Goal: Task Accomplishment & Management: Complete application form

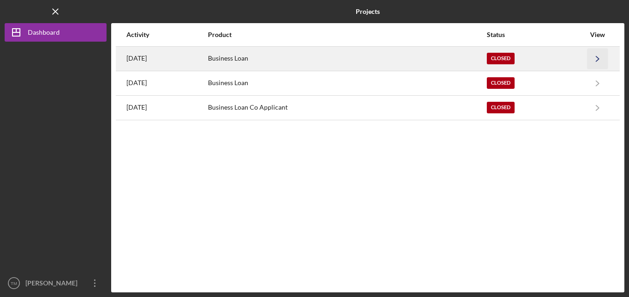
click at [594, 59] on icon "Icon/Navigate" at bounding box center [597, 58] width 21 height 21
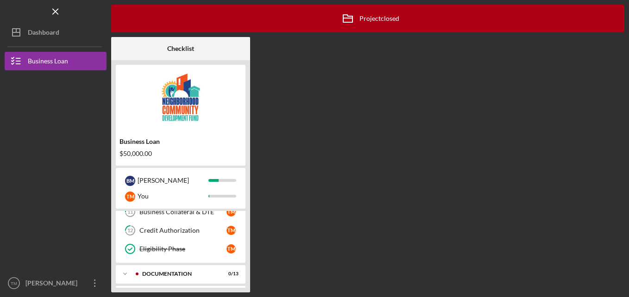
scroll to position [234, 0]
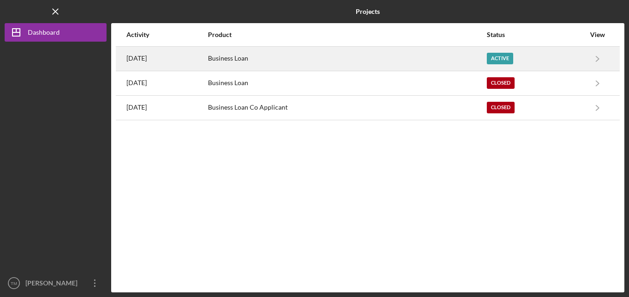
click at [513, 62] on div "Active" at bounding box center [500, 59] width 26 height 12
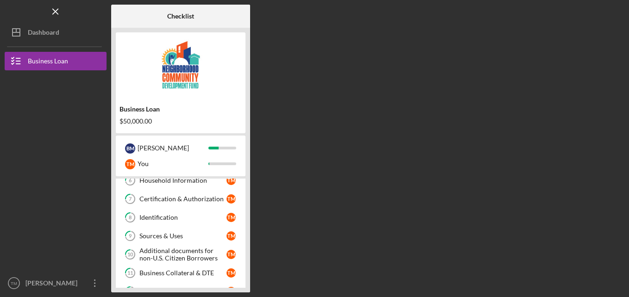
scroll to position [139, 0]
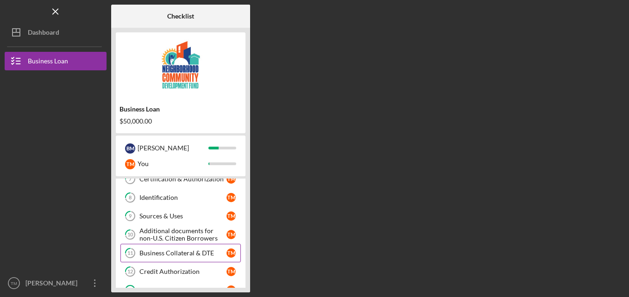
click at [170, 258] on link "11 Business Collateral & DTE T M" at bounding box center [180, 253] width 120 height 19
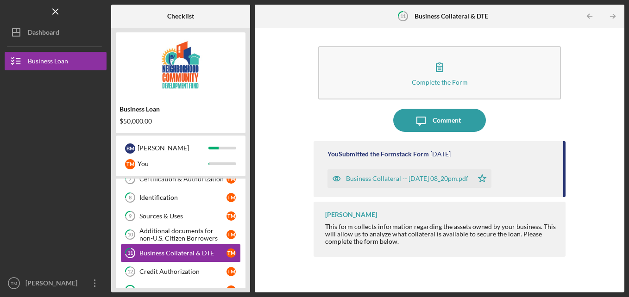
click at [454, 179] on div "Business Collateral -- [DATE] 08_20pm.pdf" at bounding box center [407, 178] width 122 height 7
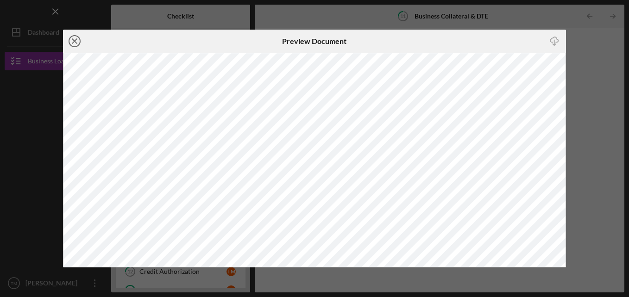
click at [75, 38] on icon "Icon/Close" at bounding box center [74, 41] width 23 height 23
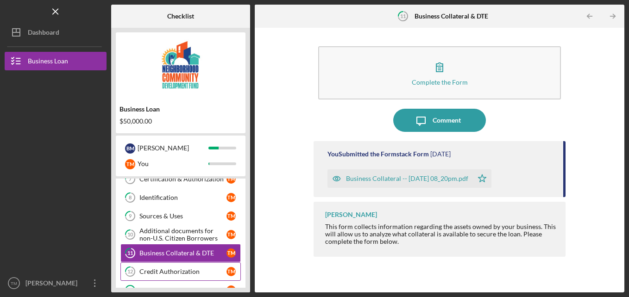
drag, startPoint x: 210, startPoint y: 270, endPoint x: 212, endPoint y: 275, distance: 5.2
click at [212, 274] on div "Credit Authorization" at bounding box center [182, 271] width 87 height 7
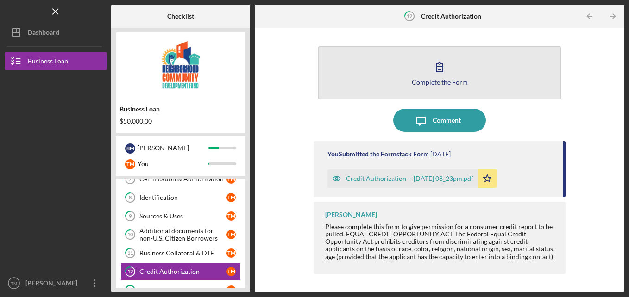
click at [439, 71] on icon "button" at bounding box center [439, 67] width 23 height 23
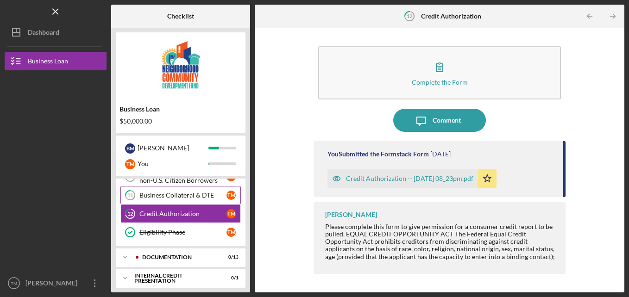
scroll to position [201, 0]
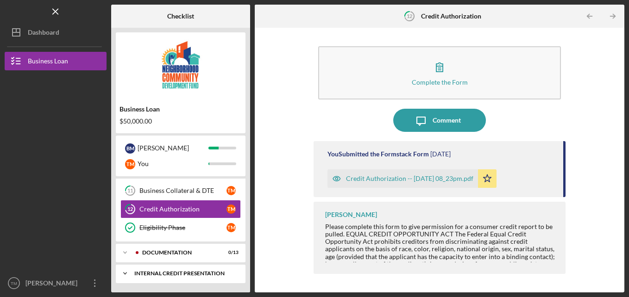
click at [167, 277] on div "Icon/Expander Internal Credit Presentation 0 / 1" at bounding box center [181, 273] width 130 height 19
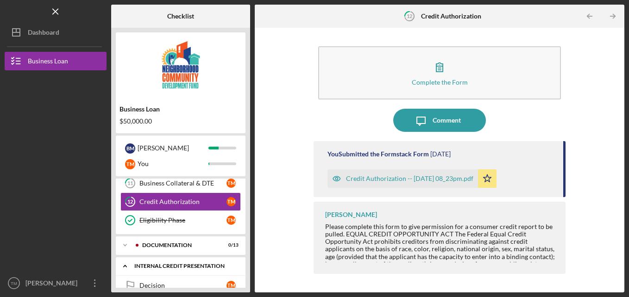
scroll to position [225, 0]
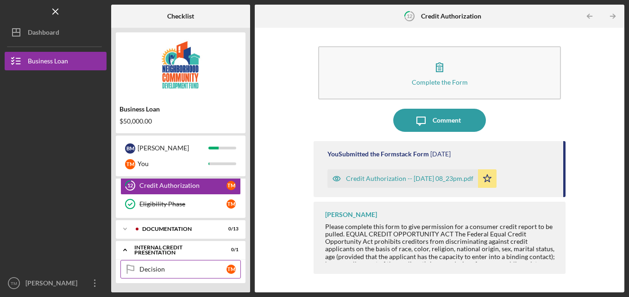
click at [200, 266] on div "Decision" at bounding box center [182, 269] width 87 height 7
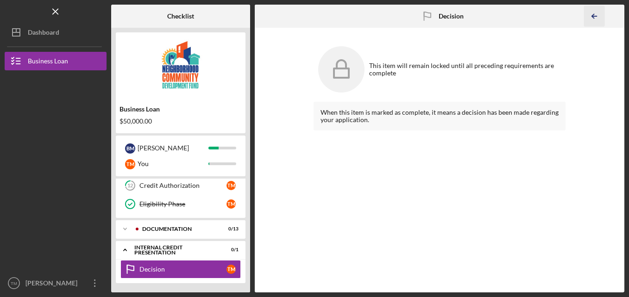
click at [595, 17] on icon "Icon/Table Pagination Arrow" at bounding box center [594, 16] width 21 height 21
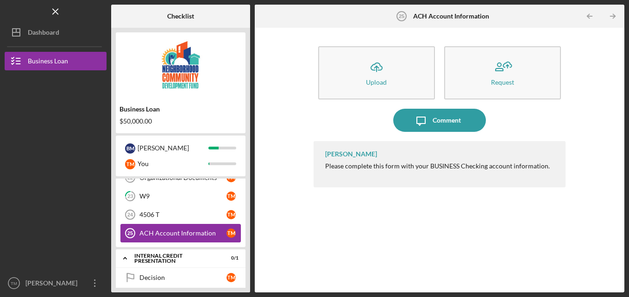
scroll to position [471, 0]
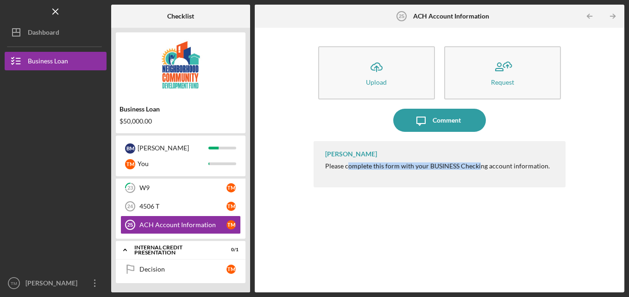
drag, startPoint x: 363, startPoint y: 291, endPoint x: 630, endPoint y: 321, distance: 269.3
click at [628, 297] on html "Icon/Menu ACH Account Information 25 ACH Account Information Checklist Business…" at bounding box center [314, 148] width 629 height 297
click at [419, 236] on div "[PERSON_NAME] Please complete this form with your BUSINESS Checking account inf…" at bounding box center [439, 210] width 252 height 138
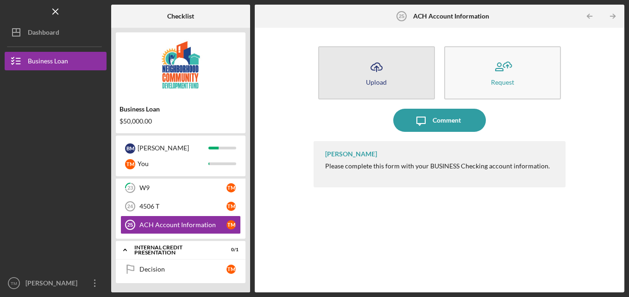
click at [384, 65] on icon "Icon/Upload" at bounding box center [376, 67] width 23 height 23
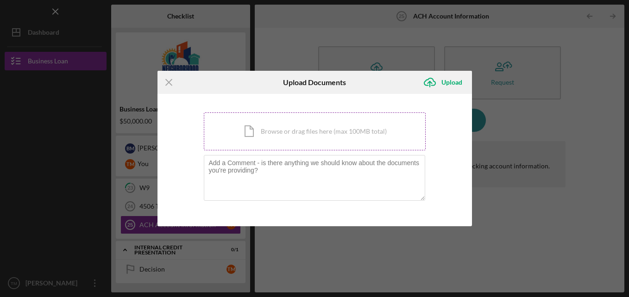
click at [319, 130] on div "Icon/Document Browse or drag files here (max 100MB total) Tap to choose files o…" at bounding box center [315, 132] width 222 height 38
click at [265, 139] on div "Icon/Document Browse or drag files here (max 100MB total) Tap to choose files o…" at bounding box center [315, 132] width 222 height 38
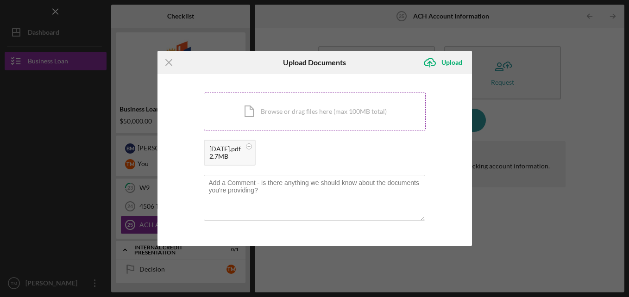
click at [289, 111] on div "Icon/Document Browse or drag files here (max 100MB total) Tap to choose files o…" at bounding box center [315, 112] width 222 height 38
click at [275, 117] on div "Icon/Document Browse or drag files here (max 100MB total) Tap to choose files o…" at bounding box center [315, 112] width 222 height 38
click at [275, 114] on div "Icon/Document Browse or drag files here (max 100MB total) Tap to choose files o…" at bounding box center [315, 112] width 222 height 38
click at [173, 65] on icon "Icon/Menu Close" at bounding box center [168, 62] width 23 height 23
